Goal: Book appointment/travel/reservation

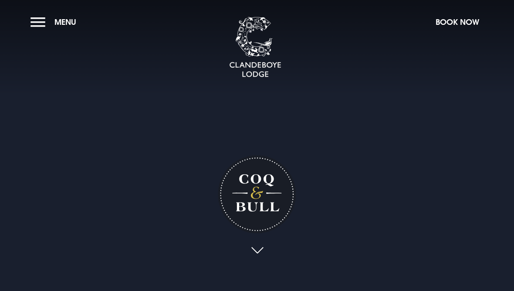
click at [256, 261] on link at bounding box center [257, 250] width 20 height 19
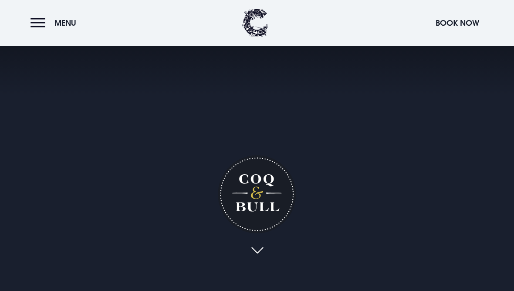
click at [41, 24] on button "Menu" at bounding box center [55, 23] width 50 height 19
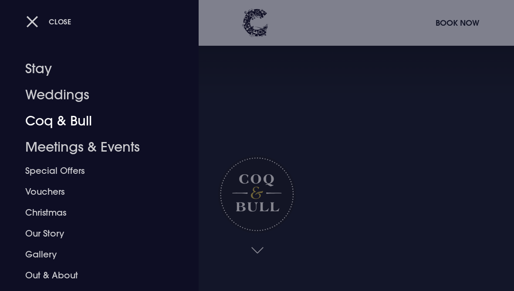
click at [44, 122] on link "Coq & Bull" at bounding box center [93, 121] width 136 height 26
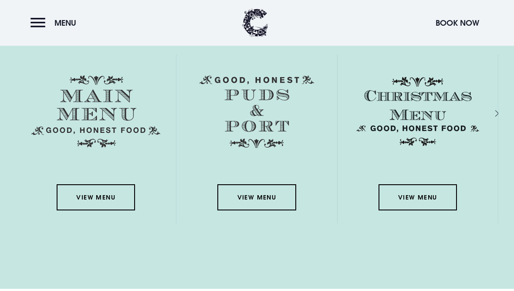
scroll to position [1226, 0]
click at [95, 210] on link "View Menu" at bounding box center [96, 197] width 78 height 26
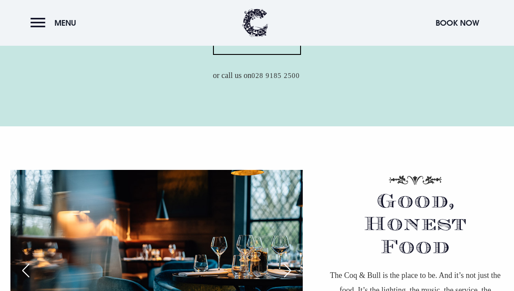
scroll to position [401, 0]
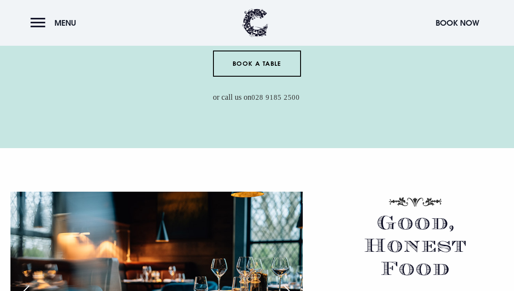
click at [234, 77] on link "Book a Table" at bounding box center [257, 64] width 88 height 26
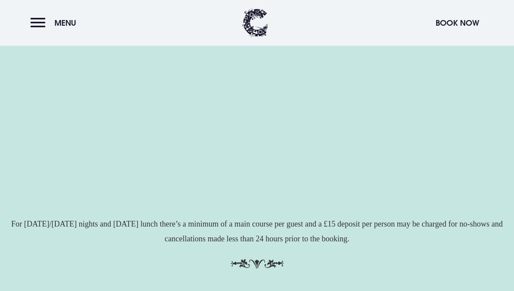
scroll to position [174, 0]
